Goal: Task Accomplishment & Management: Manage account settings

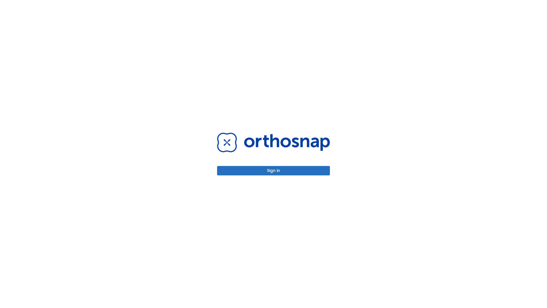
click at [274, 170] on button "Sign in" at bounding box center [273, 170] width 113 height 9
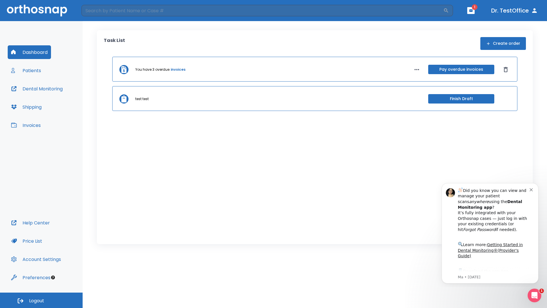
click at [41, 300] on span "Logout" at bounding box center [36, 301] width 15 height 6
